Goal: Information Seeking & Learning: Learn about a topic

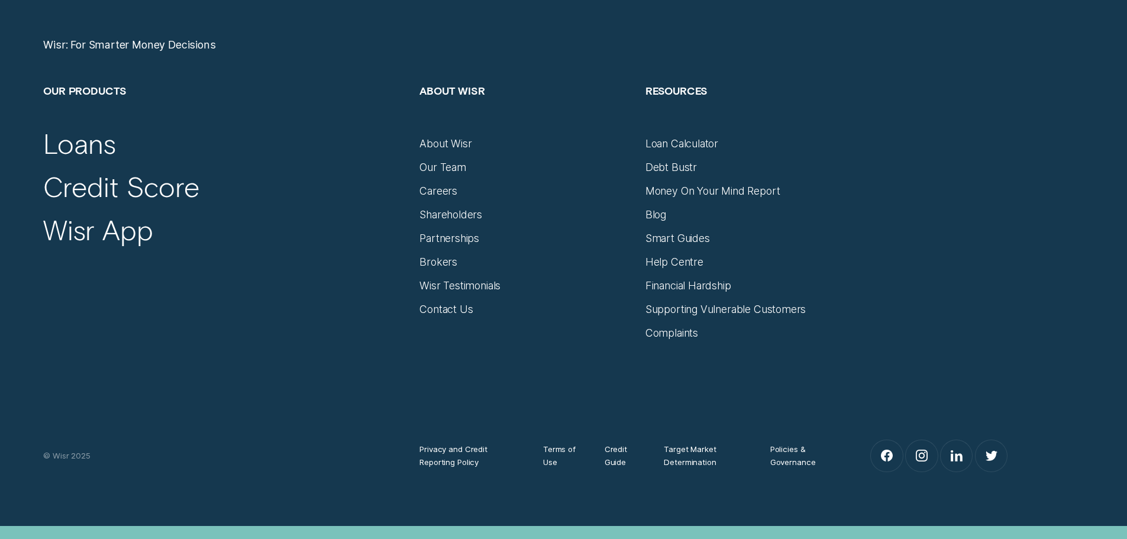
scroll to position [5087, 0]
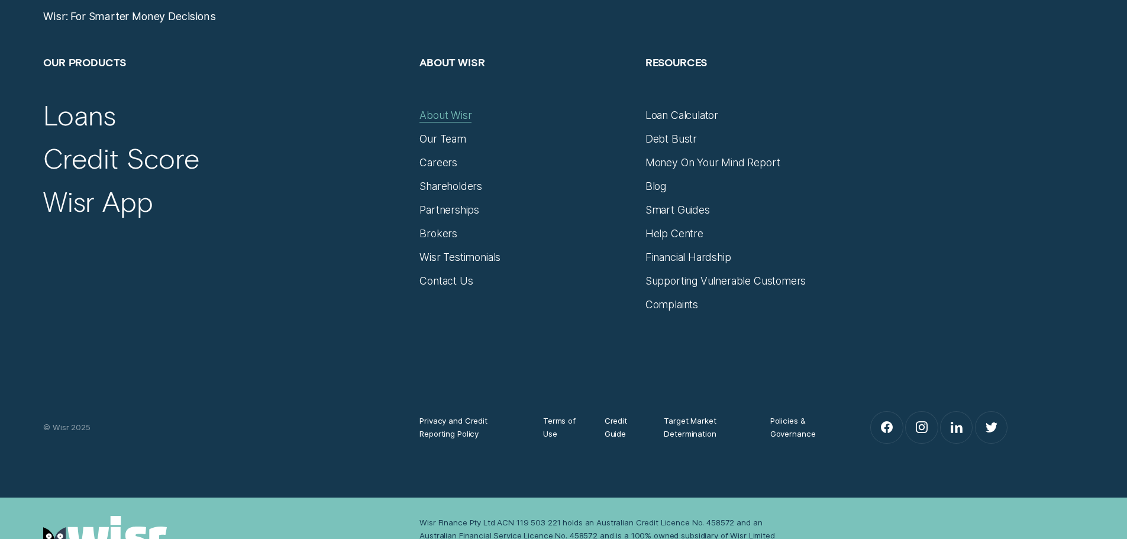
click at [457, 114] on div "About Wisr" at bounding box center [445, 115] width 52 height 13
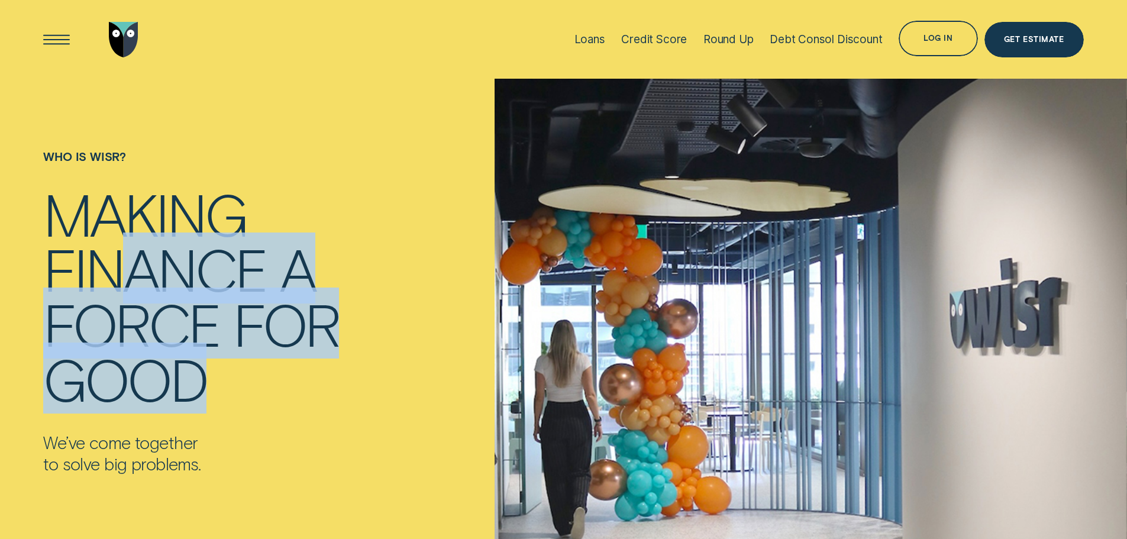
drag, startPoint x: 112, startPoint y: 278, endPoint x: 197, endPoint y: 394, distance: 143.9
click at [197, 379] on div "Making finance a force for good" at bounding box center [191, 296] width 296 height 220
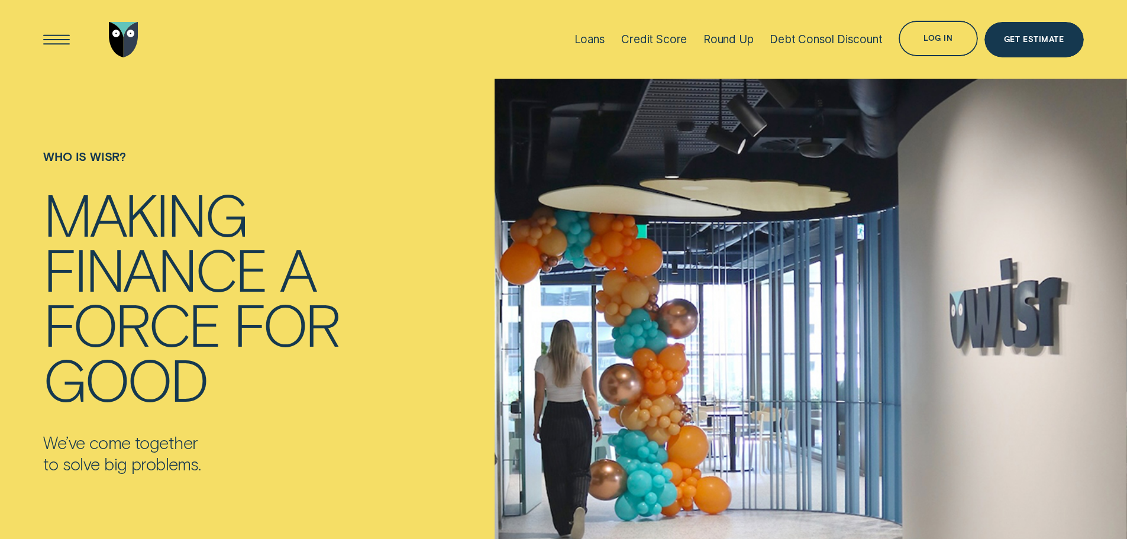
click at [177, 432] on p "We’ve come together to solve big problems." at bounding box center [191, 453] width 296 height 43
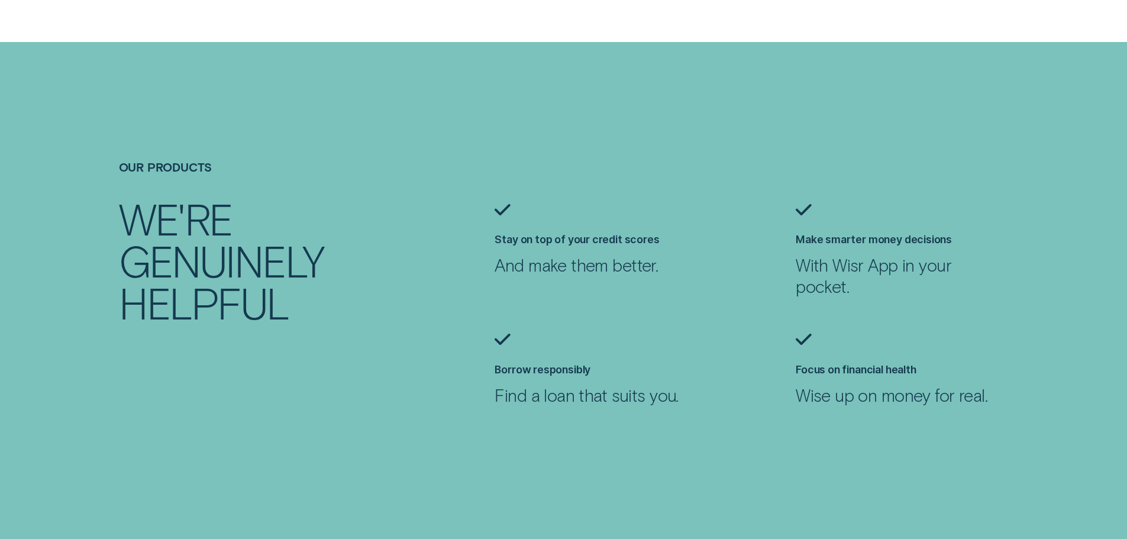
scroll to position [1065, 0]
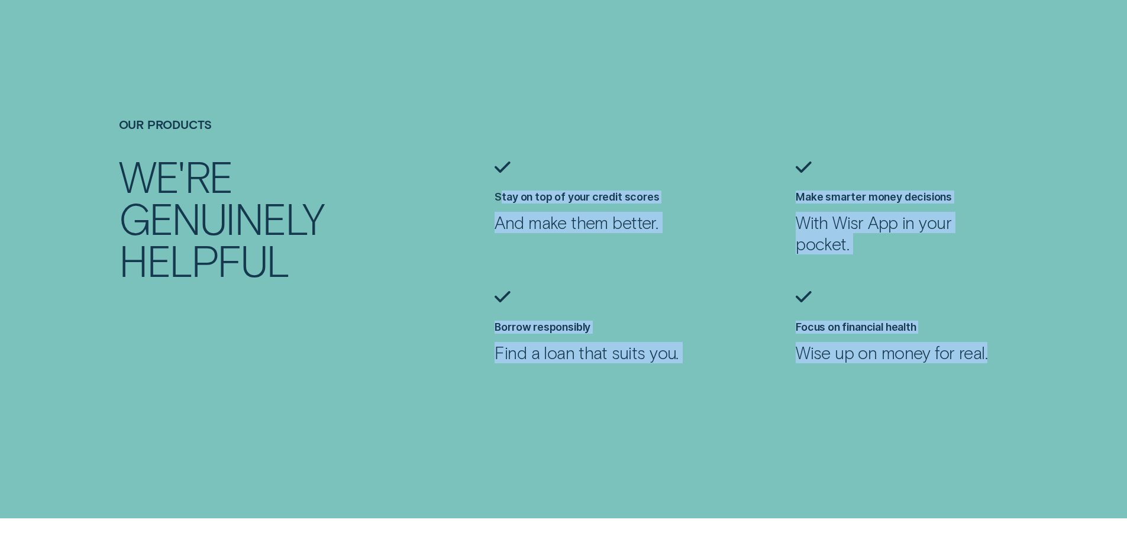
drag, startPoint x: 529, startPoint y: 199, endPoint x: 1036, endPoint y: 345, distance: 526.8
click at [1036, 345] on ul "Stay on top of your credit scores And make them better. Make smarter money deci…" at bounding box center [789, 280] width 602 height 238
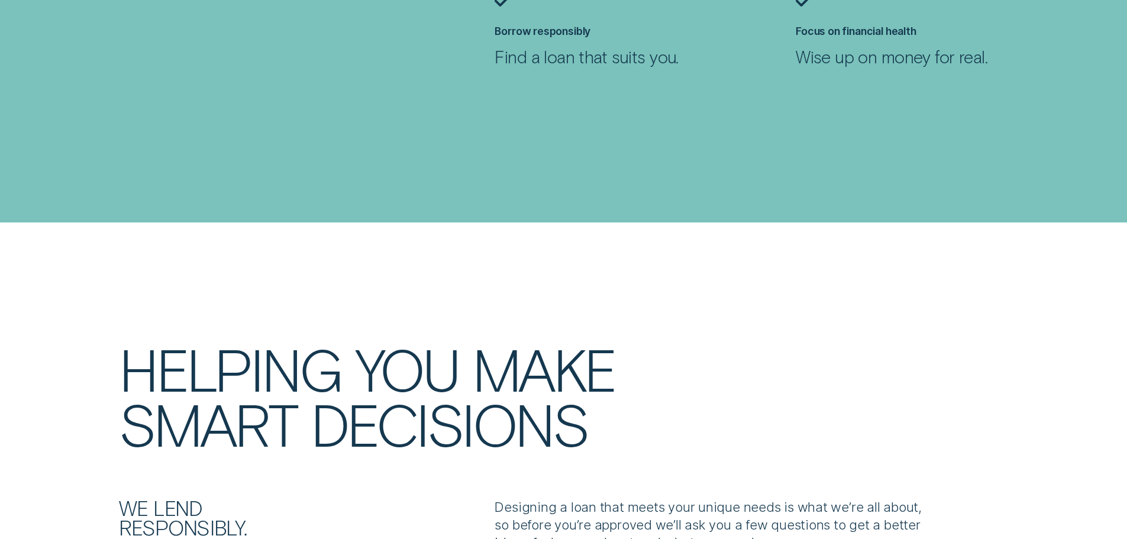
scroll to position [1538, 0]
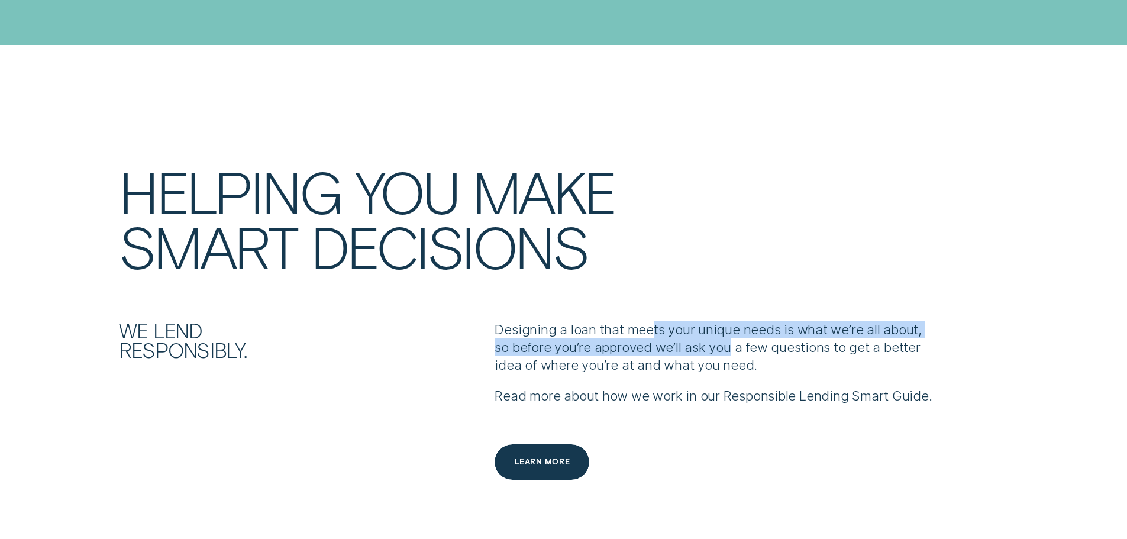
drag, startPoint x: 649, startPoint y: 315, endPoint x: 757, endPoint y: 339, distance: 109.6
click at [756, 339] on p "Designing a loan that meets your unique needs is what we’re all about, so befor…" at bounding box center [713, 347] width 438 height 53
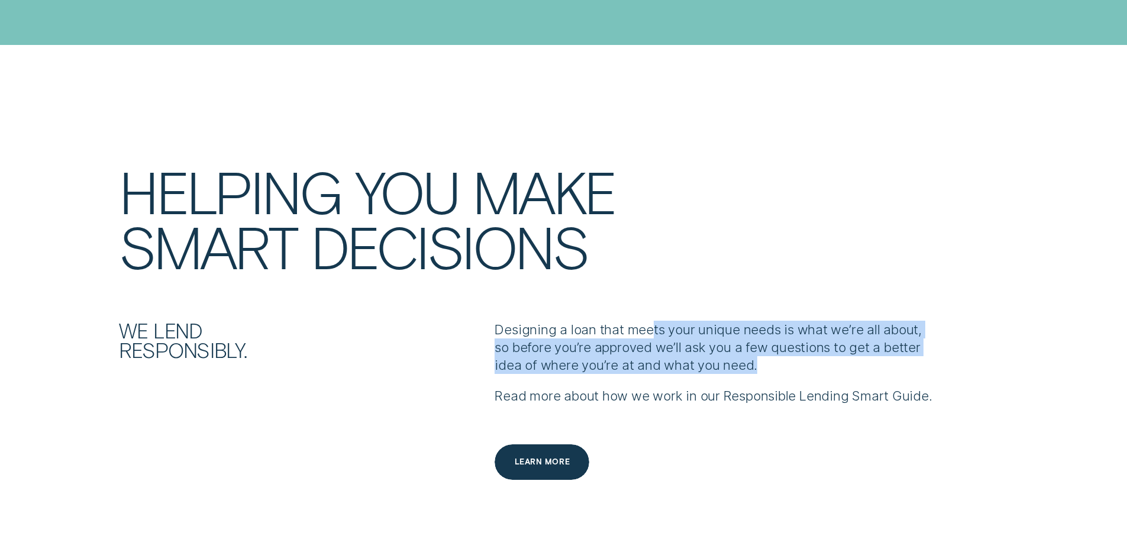
click at [757, 339] on p "Designing a loan that meets your unique needs is what we’re all about, so befor…" at bounding box center [713, 347] width 438 height 53
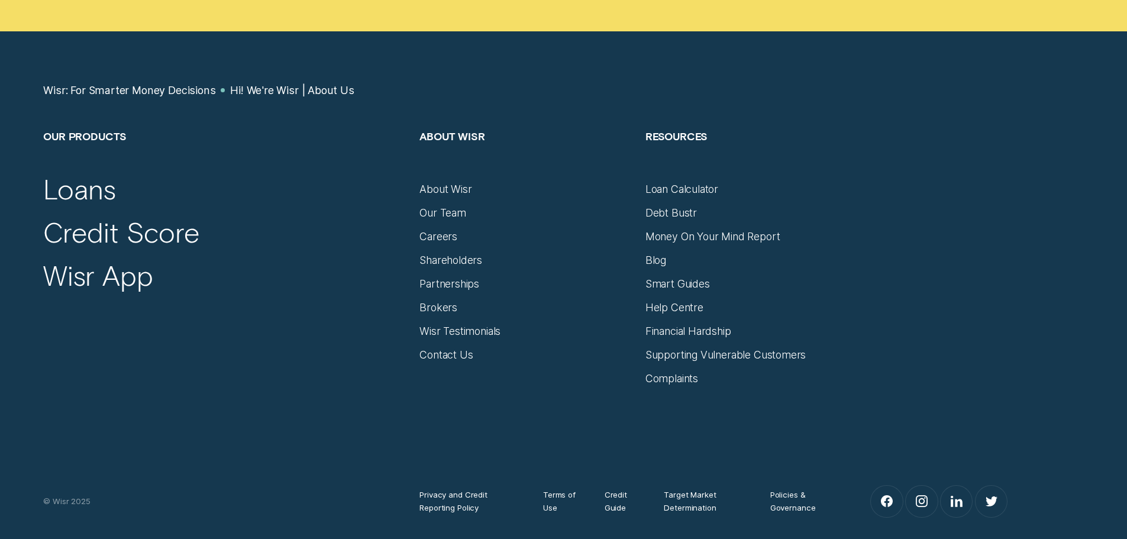
scroll to position [7985, 0]
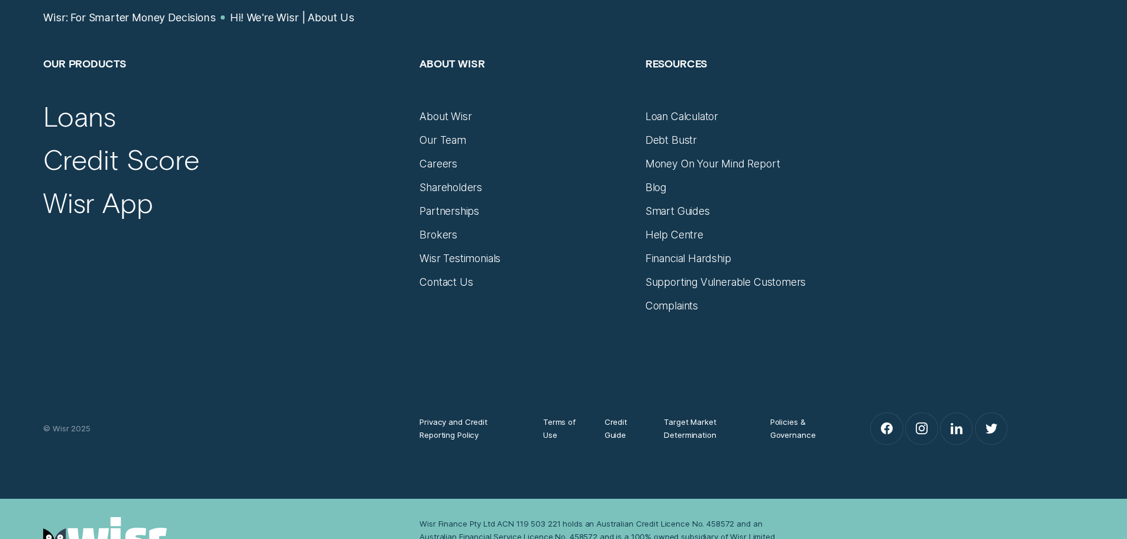
drag, startPoint x: 356, startPoint y: 369, endPoint x: 312, endPoint y: 367, distance: 44.4
click at [312, 367] on div "Privacy and Credit Reporting Policy Terms of Use Credit Guide Target Market Det…" at bounding box center [563, 379] width 1053 height 134
